Goal: Task Accomplishment & Management: Manage account settings

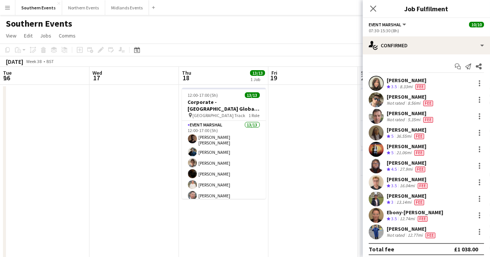
scroll to position [0, 178]
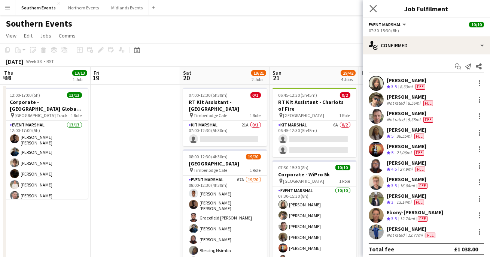
click at [369, 8] on app-icon "Close pop-in" at bounding box center [373, 8] width 11 height 11
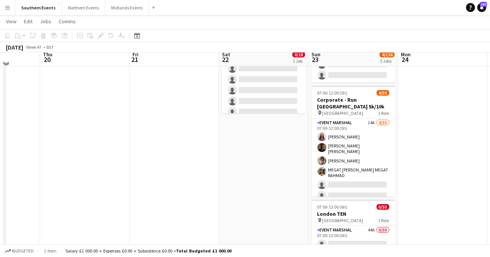
scroll to position [80, 0]
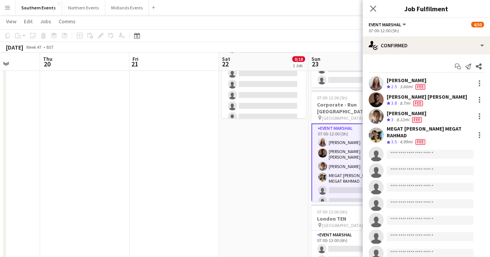
click at [412, 113] on div "[PERSON_NAME]" at bounding box center [407, 113] width 40 height 7
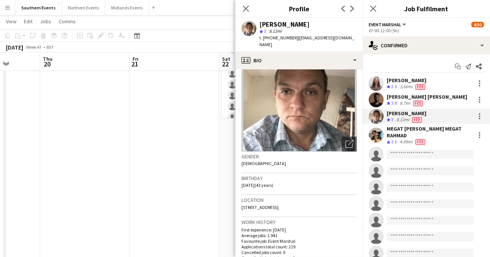
scroll to position [0, 0]
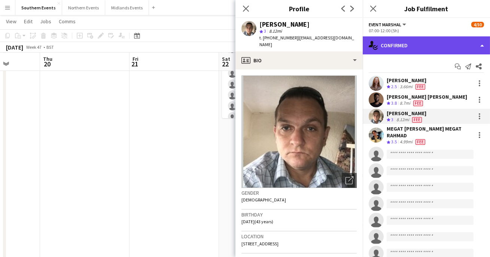
click at [382, 49] on div "single-neutral-actions-check-2 Confirmed" at bounding box center [426, 45] width 127 height 18
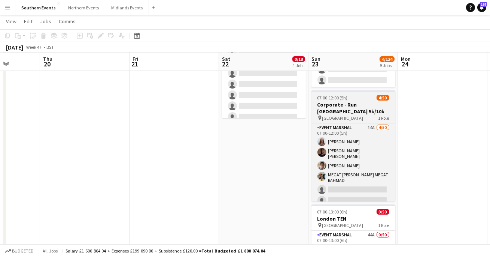
click at [339, 115] on span "[GEOGRAPHIC_DATA]" at bounding box center [342, 118] width 41 height 6
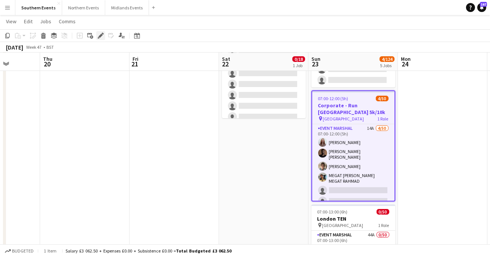
click at [97, 37] on div "Edit" at bounding box center [100, 35] width 9 height 9
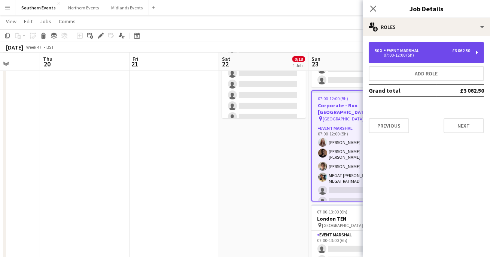
click at [422, 52] on div "50 x Event Marshal £3 062.50" at bounding box center [423, 50] width 96 height 5
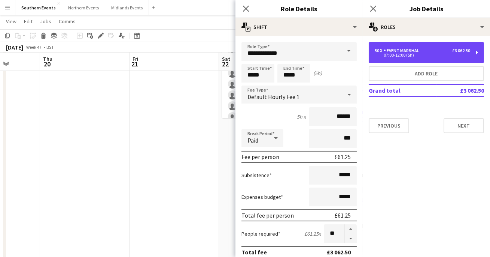
scroll to position [22, 0]
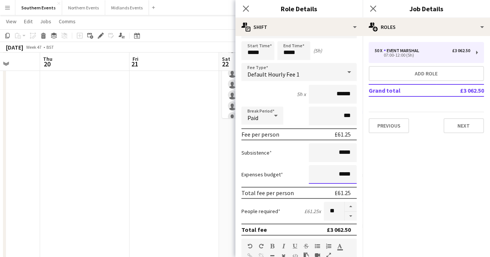
click at [340, 173] on input "*****" at bounding box center [333, 174] width 48 height 19
type input "******"
click at [297, 158] on div "Subsistence *****" at bounding box center [299, 152] width 115 height 19
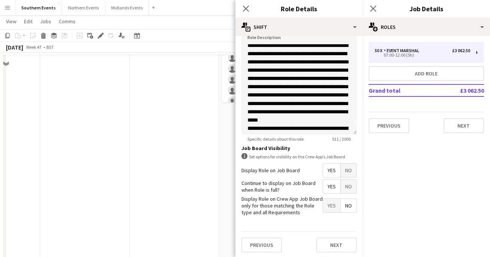
scroll to position [104, 0]
click at [328, 243] on button "Next" at bounding box center [336, 244] width 40 height 15
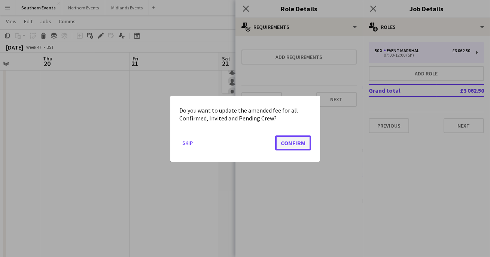
click at [284, 145] on button "Confirm" at bounding box center [293, 142] width 36 height 15
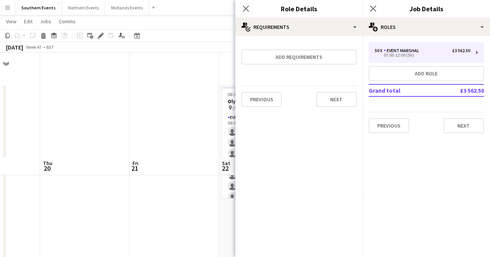
scroll to position [104, 0]
click at [193, 156] on app-date-cell at bounding box center [175, 230] width 90 height 502
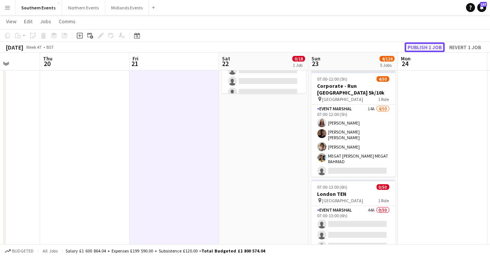
click at [417, 44] on button "Publish 1 job" at bounding box center [425, 47] width 40 height 10
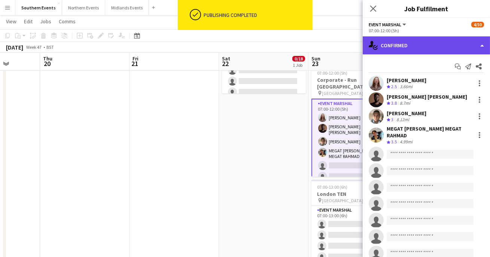
click at [436, 49] on div "single-neutral-actions-check-2 Confirmed" at bounding box center [426, 45] width 127 height 18
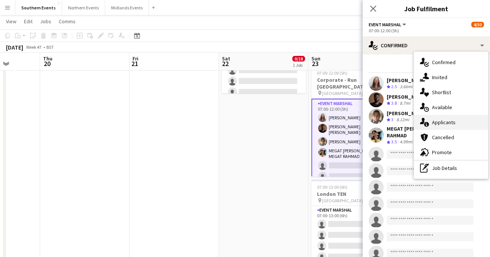
click at [435, 120] on div "single-neutral-actions-information Applicants" at bounding box center [451, 122] width 74 height 15
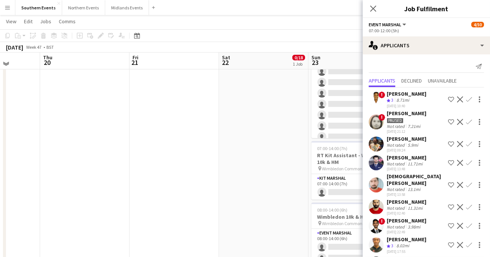
scroll to position [255, 0]
click at [378, 102] on app-user-avatar at bounding box center [376, 99] width 15 height 15
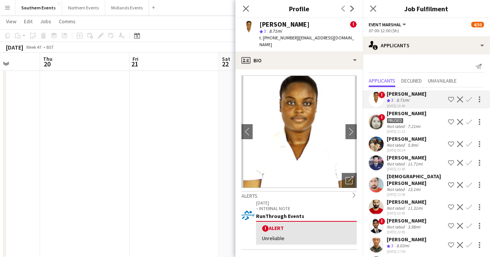
click at [372, 115] on div "!" at bounding box center [376, 121] width 15 height 15
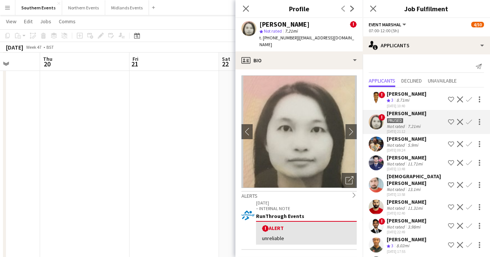
click at [376, 218] on app-user-avatar at bounding box center [376, 225] width 15 height 15
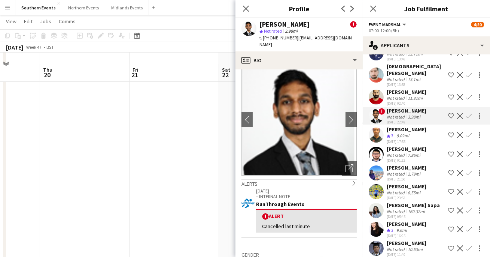
scroll to position [313, 0]
click at [177, 203] on app-date-cell at bounding box center [175, 21] width 90 height 502
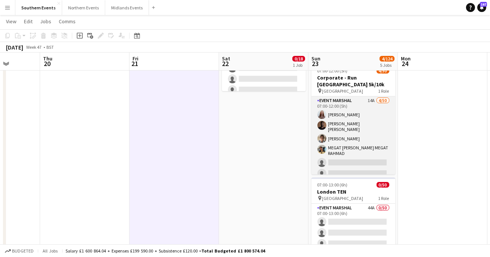
scroll to position [96, 0]
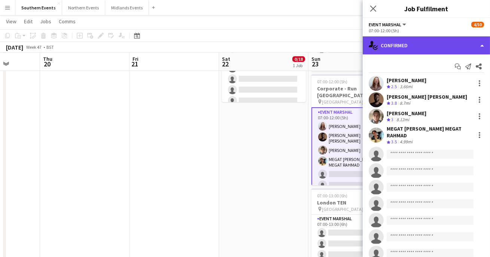
click at [427, 49] on div "single-neutral-actions-check-2 Confirmed" at bounding box center [426, 45] width 127 height 18
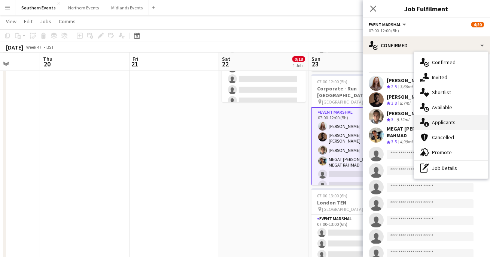
click at [443, 120] on div "single-neutral-actions-information Applicants" at bounding box center [451, 122] width 74 height 15
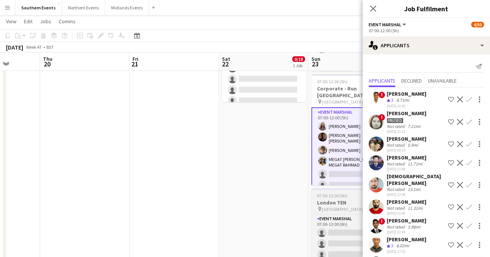
click at [331, 205] on app-job-card "07:00-13:00 (6h) 0/50 [GEOGRAPHIC_DATA] TEN pin [GEOGRAPHIC_DATA] 1 Role Event …" at bounding box center [354, 243] width 84 height 111
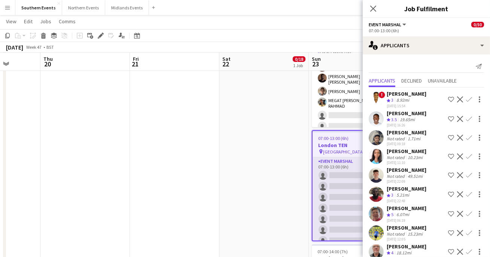
scroll to position [137, 0]
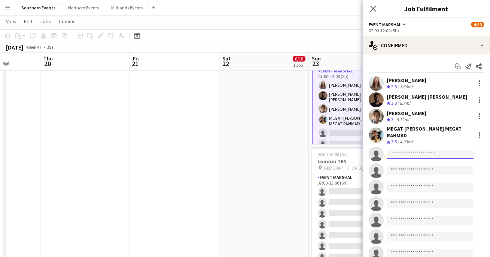
click at [398, 158] on body "Menu Boards Boards Boards All jobs Status Workforce Workforce My Workforce Recr…" at bounding box center [245, 162] width 490 height 599
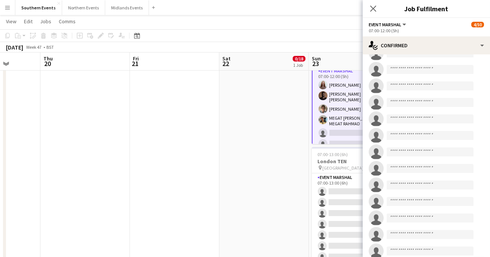
scroll to position [219, 0]
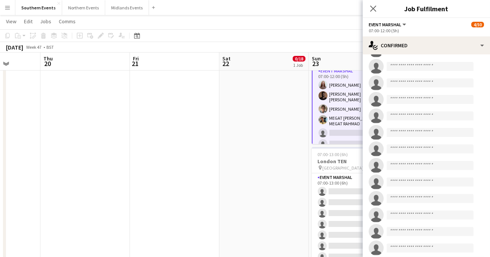
click at [275, 115] on app-date-cell "08:00-12:00 (4h) 0/18 Olympic North 5k & 10k pin [GEOGRAPHIC_DATA] 5k and 10k 1…" at bounding box center [264, 198] width 90 height 502
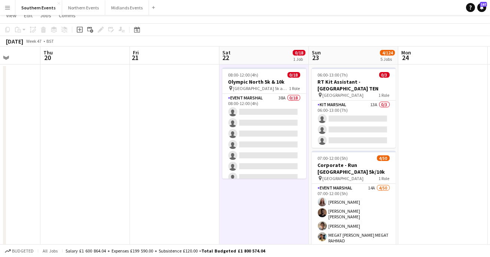
scroll to position [0, 0]
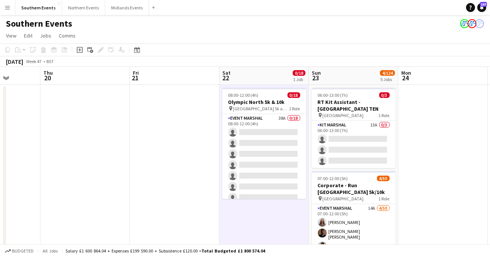
click at [328, 58] on div "[DATE] Week 47 • BST" at bounding box center [245, 61] width 490 height 10
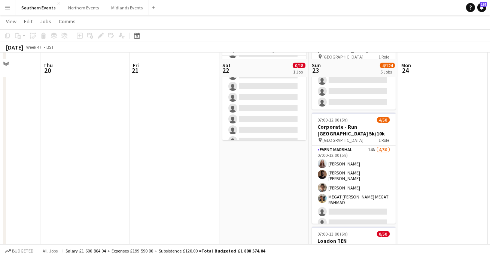
scroll to position [64, 0]
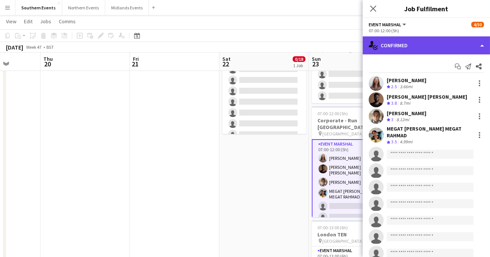
click at [462, 50] on div "single-neutral-actions-check-2 Confirmed" at bounding box center [426, 45] width 127 height 18
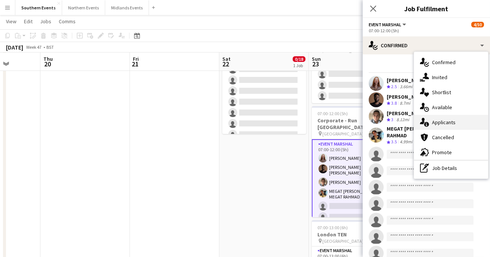
click at [435, 127] on div "single-neutral-actions-information Applicants" at bounding box center [451, 122] width 74 height 15
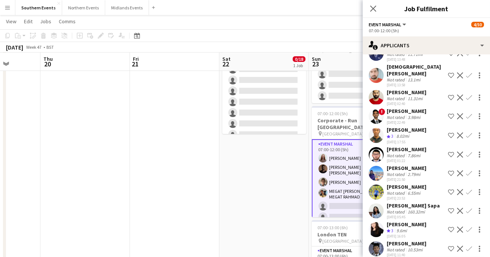
scroll to position [110, 0]
click at [470, 132] on app-icon "Confirm" at bounding box center [469, 135] width 6 height 6
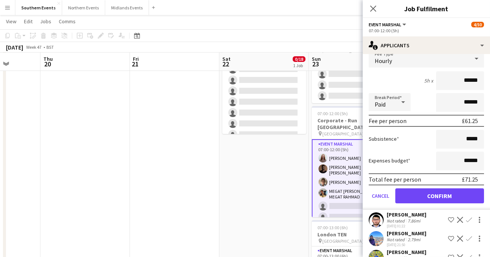
scroll to position [215, 0]
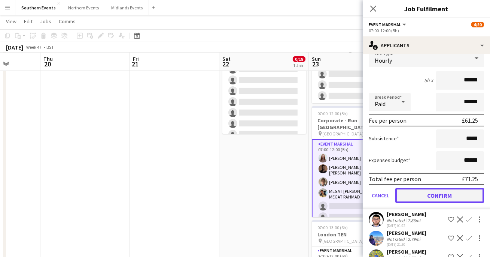
click at [438, 188] on button "Confirm" at bounding box center [440, 195] width 89 height 15
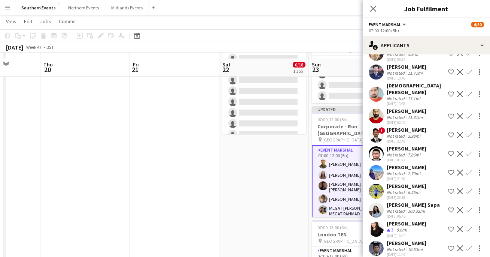
scroll to position [73, 0]
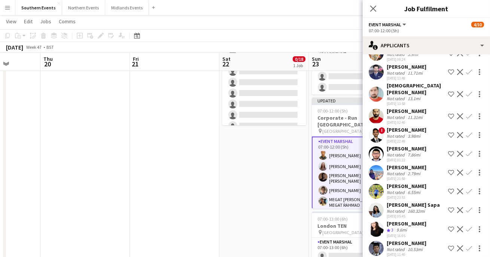
click at [469, 226] on app-icon "Confirm" at bounding box center [469, 229] width 6 height 6
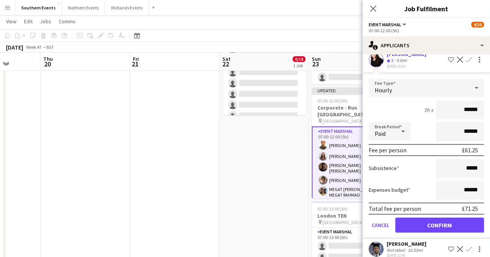
scroll to position [91, 0]
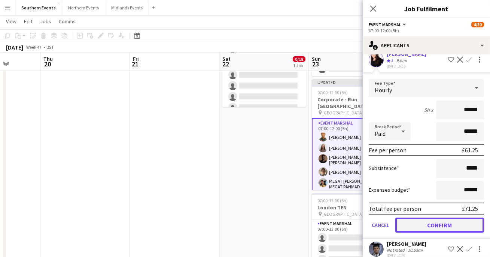
click at [430, 217] on button "Confirm" at bounding box center [440, 224] width 89 height 15
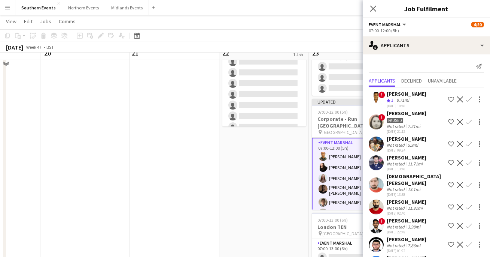
scroll to position [44, 0]
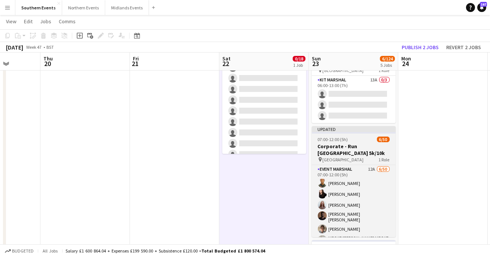
click at [364, 156] on div "pin [GEOGRAPHIC_DATA] 1 Role" at bounding box center [354, 159] width 84 height 6
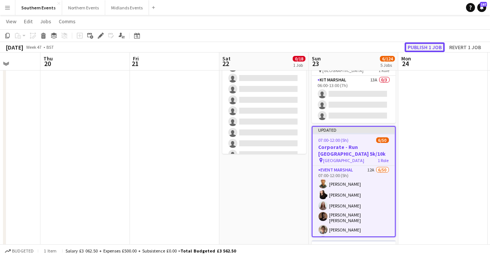
click at [417, 49] on button "Publish 1 job" at bounding box center [425, 47] width 40 height 10
